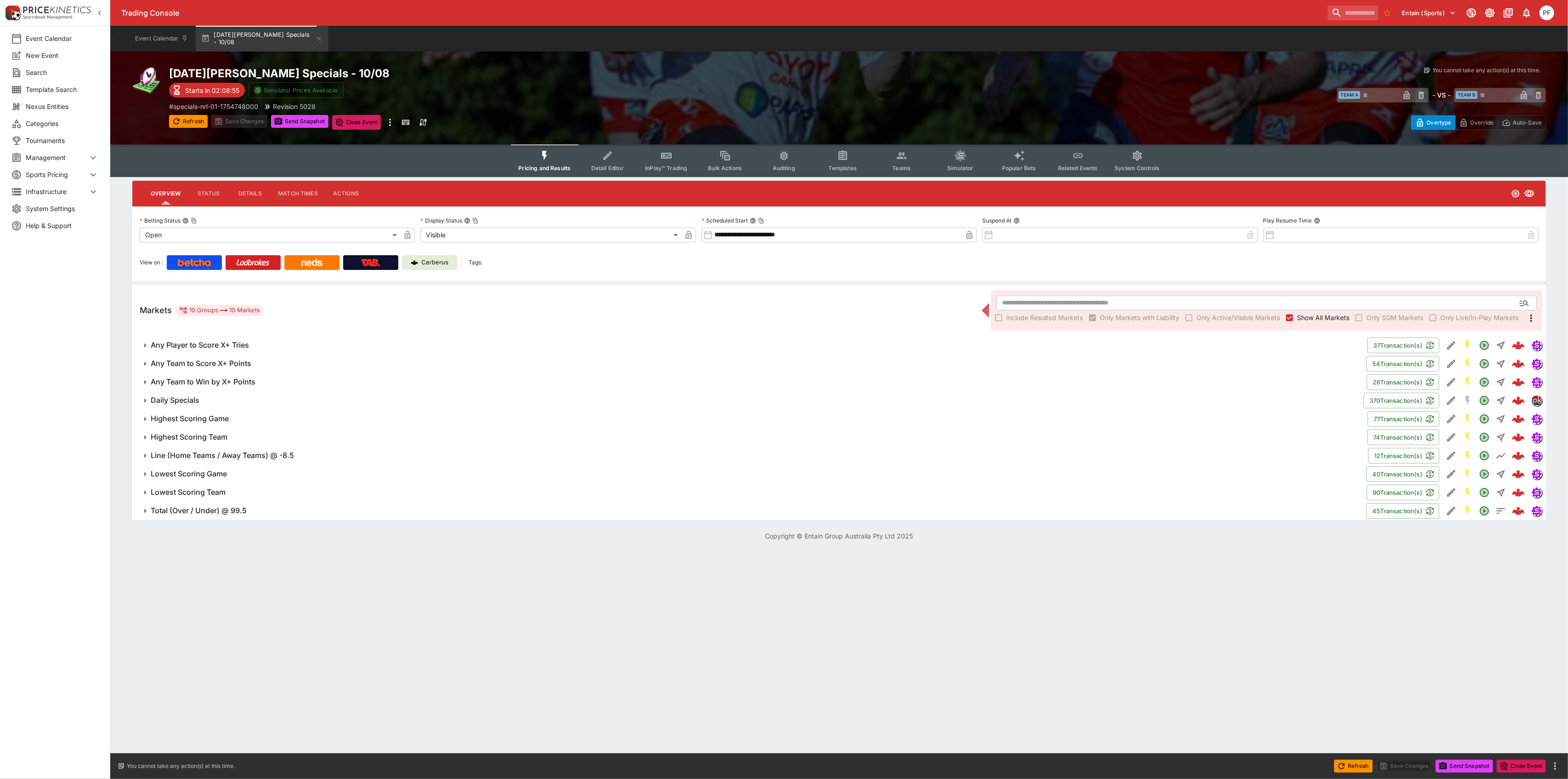
click at [1017, 175] on button "Popular Bets" at bounding box center [1019, 161] width 59 height 33
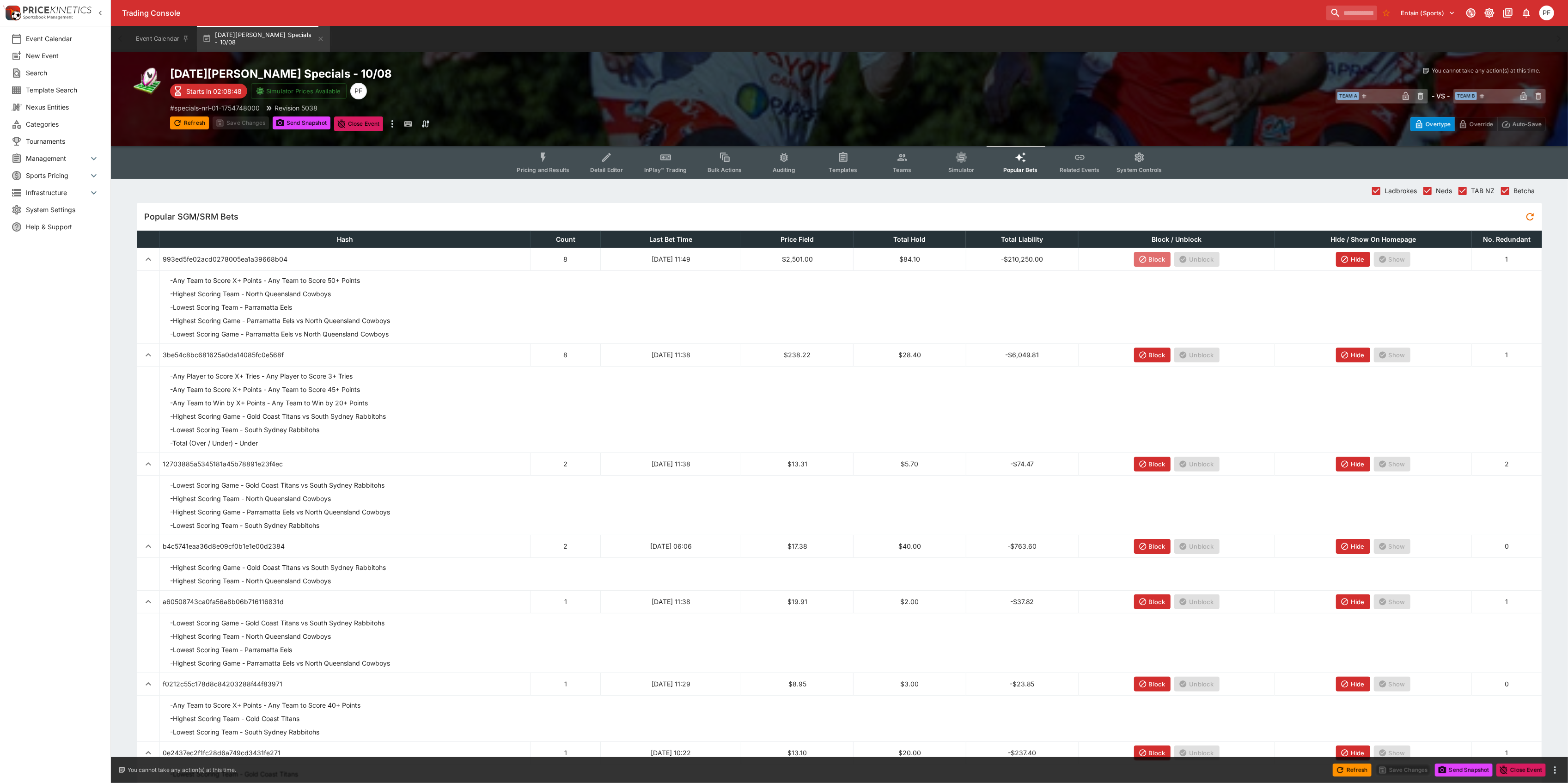
click at [1139, 261] on icon "button" at bounding box center [1143, 260] width 9 height 9
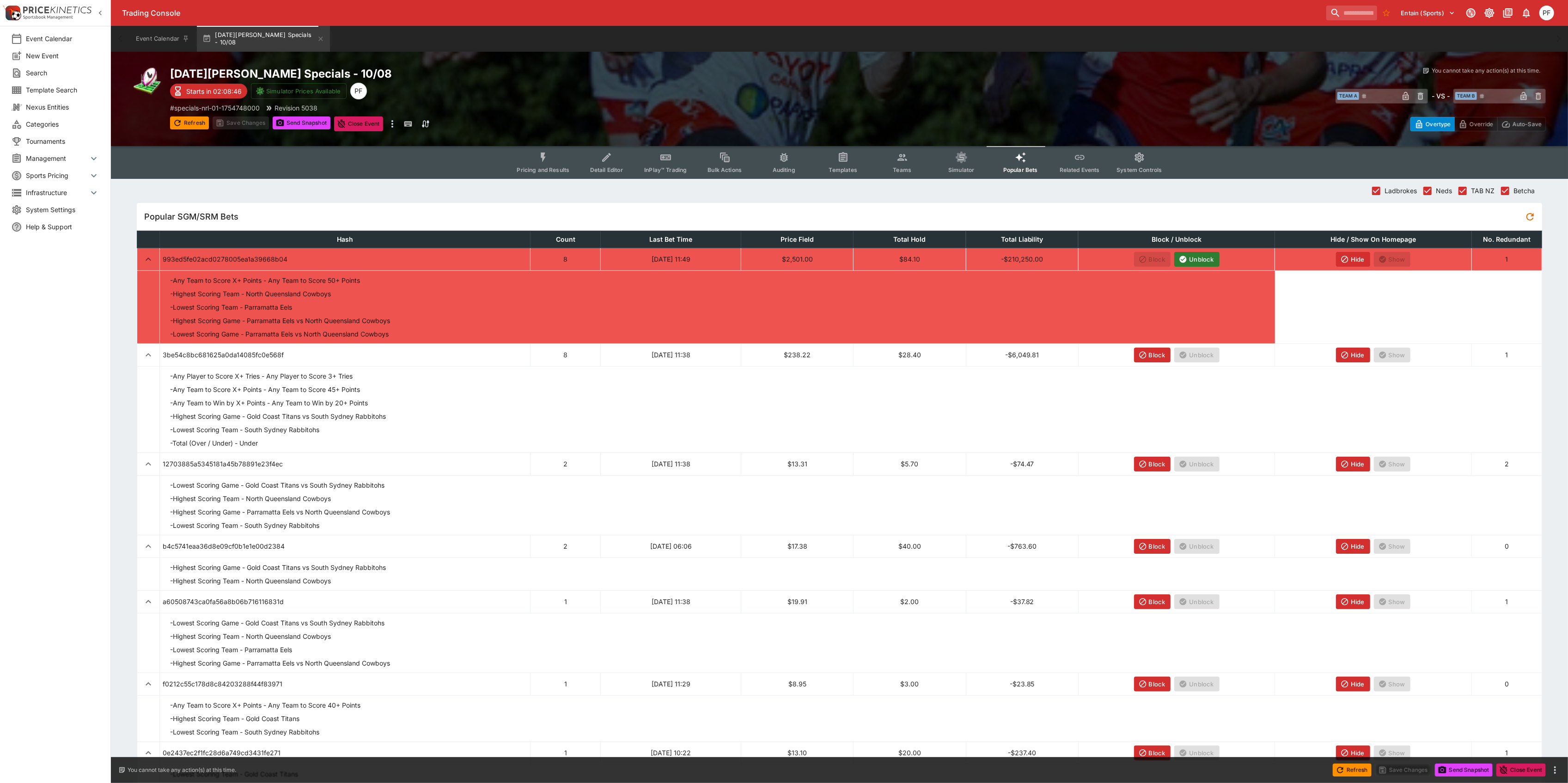
click at [1346, 261] on icon "button" at bounding box center [1345, 258] width 7 height 7
